Goal: Check status

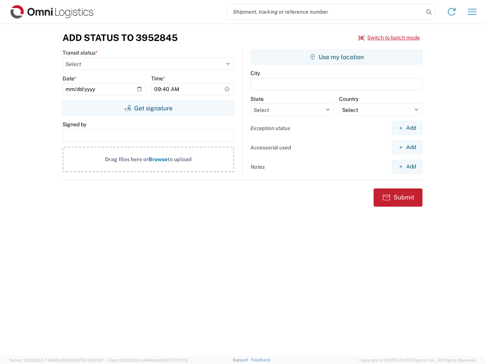
click at [325, 12] on input "search" at bounding box center [325, 12] width 196 height 14
click at [429, 12] on icon at bounding box center [428, 12] width 11 height 11
click at [451, 12] on icon at bounding box center [451, 12] width 12 height 12
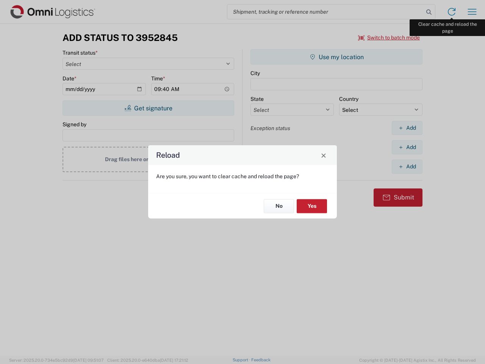
click at [472, 12] on div "Reload Are you sure, you want to clear cache and reload the page? No Yes" at bounding box center [242, 182] width 485 height 364
click at [389, 37] on div "Reload Are you sure, you want to clear cache and reload the page? No Yes" at bounding box center [242, 182] width 485 height 364
click at [148, 108] on div "Reload Are you sure, you want to clear cache and reload the page? No Yes" at bounding box center [242, 182] width 485 height 364
click at [336, 57] on div "Reload Are you sure, you want to clear cache and reload the page? No Yes" at bounding box center [242, 182] width 485 height 364
click at [407, 128] on div "Reload Are you sure, you want to clear cache and reload the page? No Yes" at bounding box center [242, 182] width 485 height 364
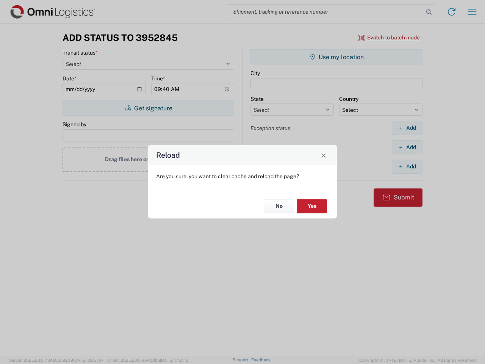
click at [407, 147] on div "Reload Are you sure, you want to clear cache and reload the page? No Yes" at bounding box center [242, 182] width 485 height 364
click at [407, 166] on div "Reload Are you sure, you want to clear cache and reload the page? No Yes" at bounding box center [242, 182] width 485 height 364
